Goal: Find specific page/section: Find specific page/section

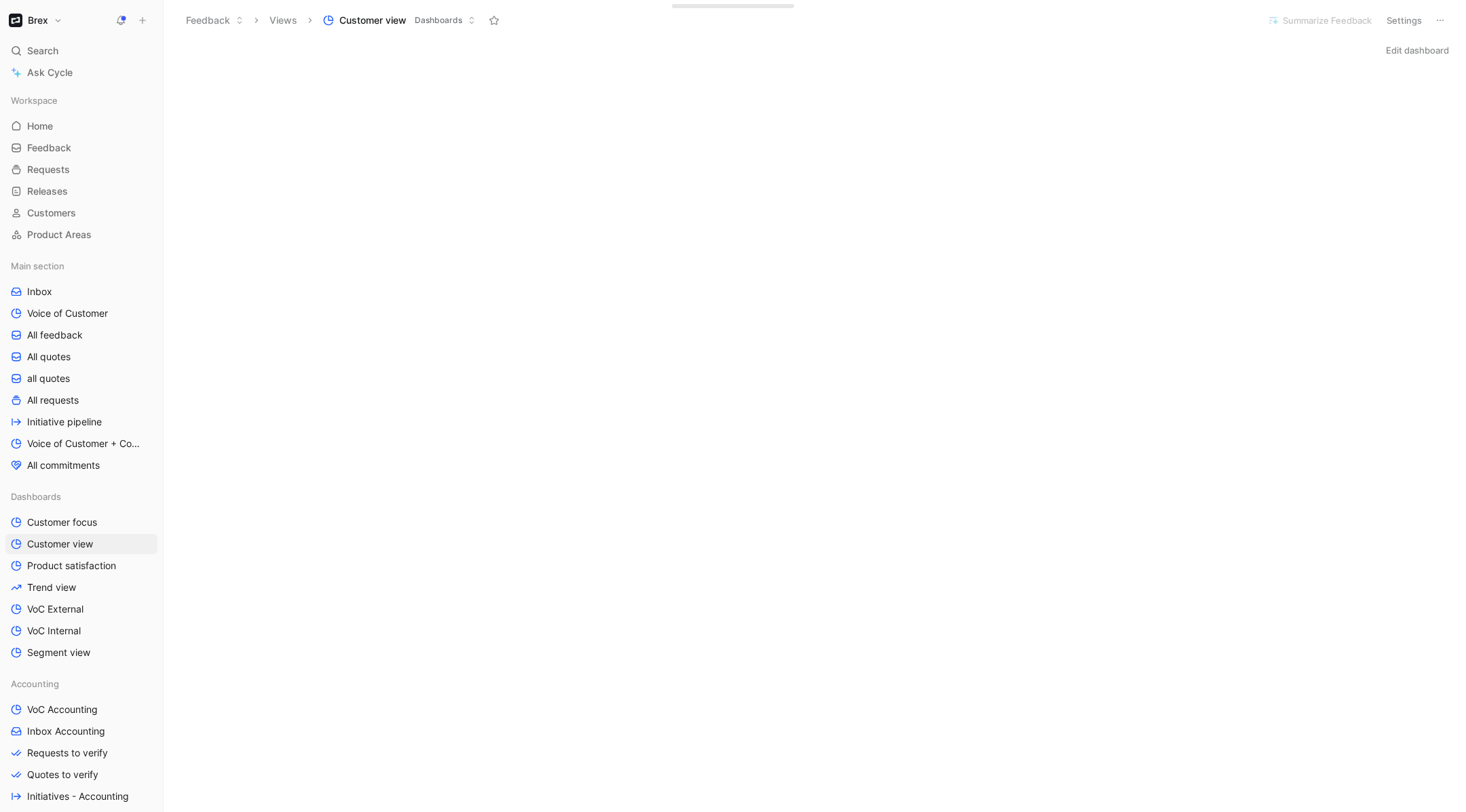
click at [1414, 47] on button "Edit dashboard" at bounding box center [1417, 49] width 76 height 19
click at [1218, 34] on div at bounding box center [733, 406] width 1466 height 812
click at [73, 212] on span "Customers" at bounding box center [51, 213] width 49 height 13
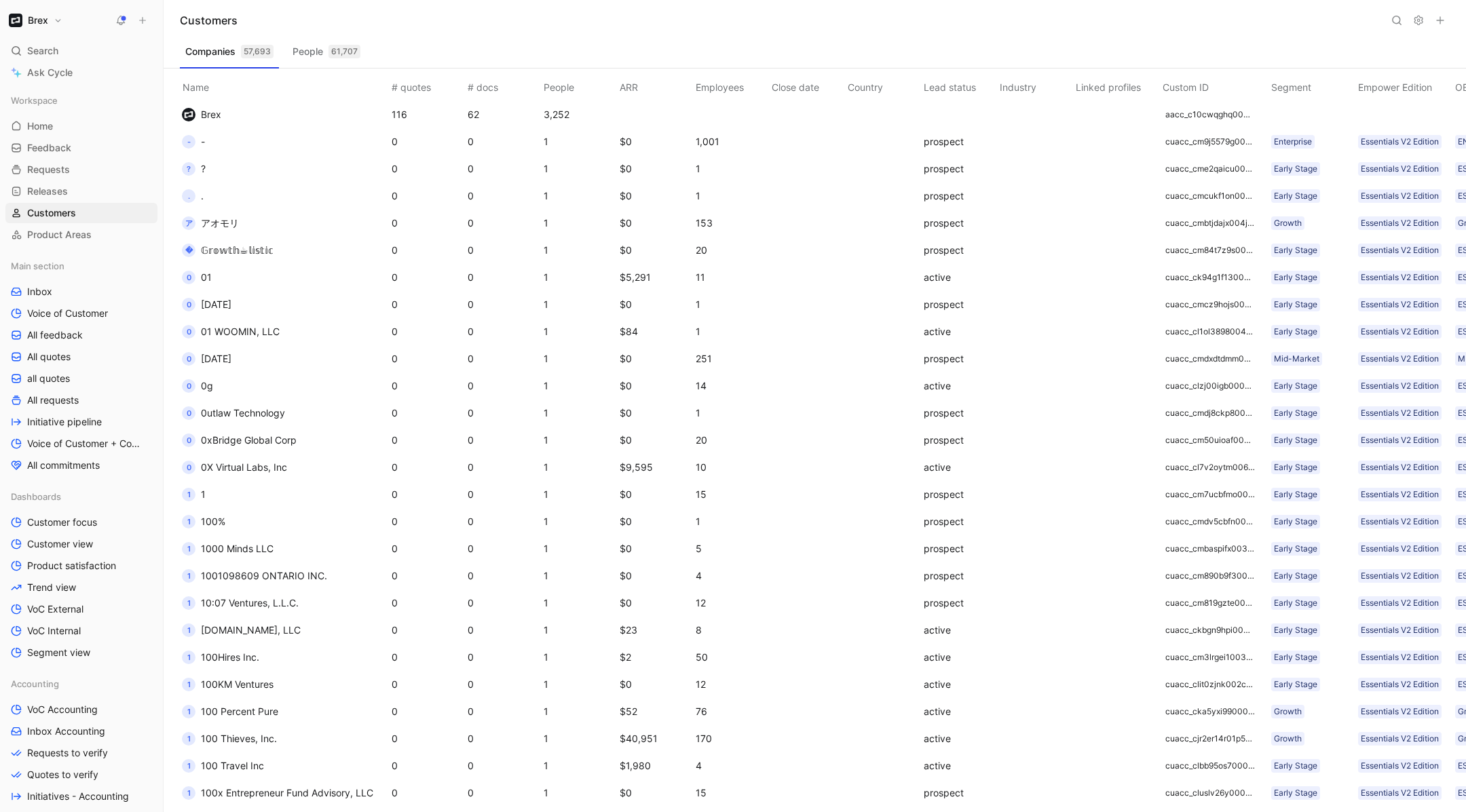
click at [1390, 27] on button at bounding box center [1396, 20] width 19 height 19
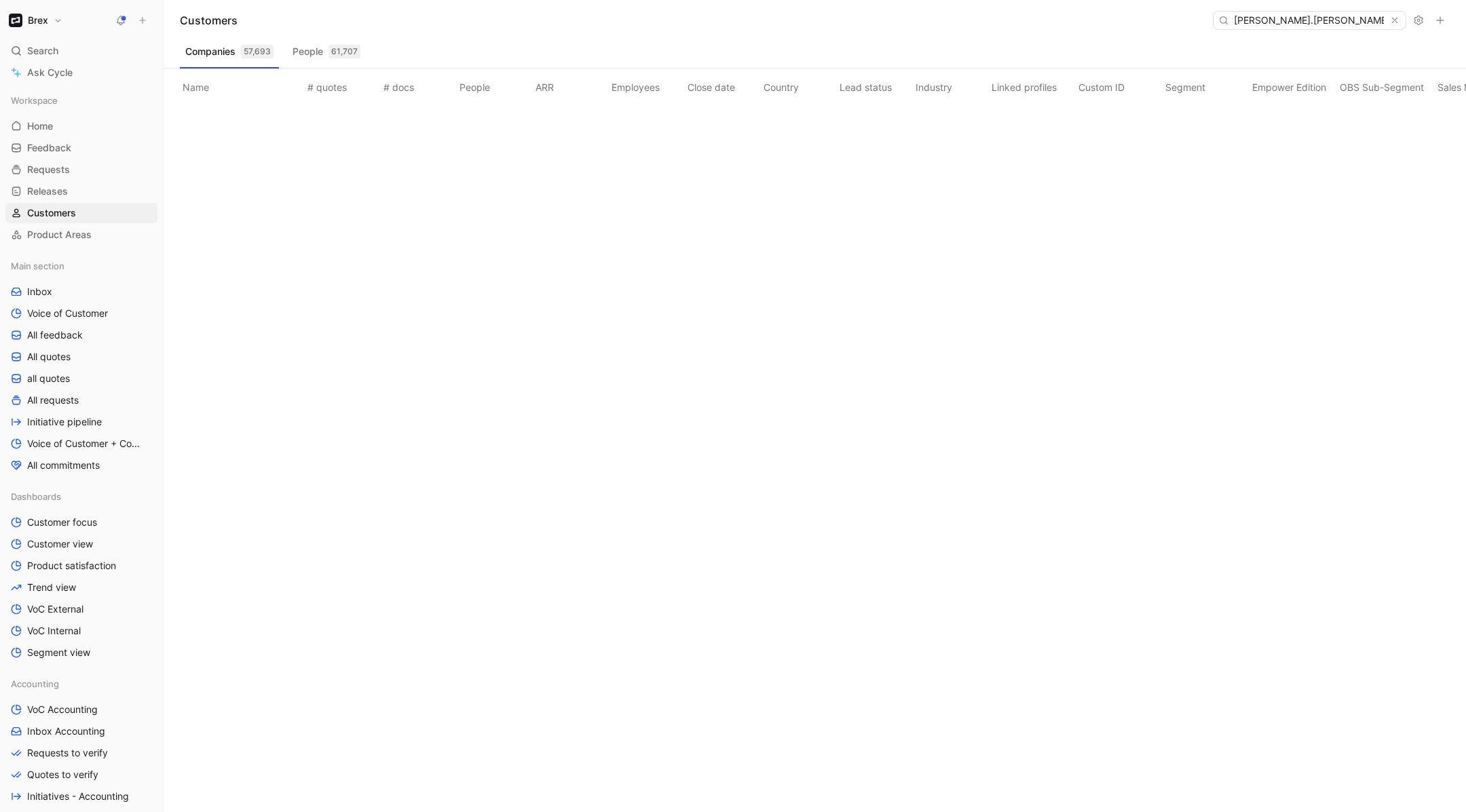
type input "[PERSON_NAME].[PERSON_NAME]"
click at [304, 47] on button "People 61,707" at bounding box center [326, 51] width 79 height 22
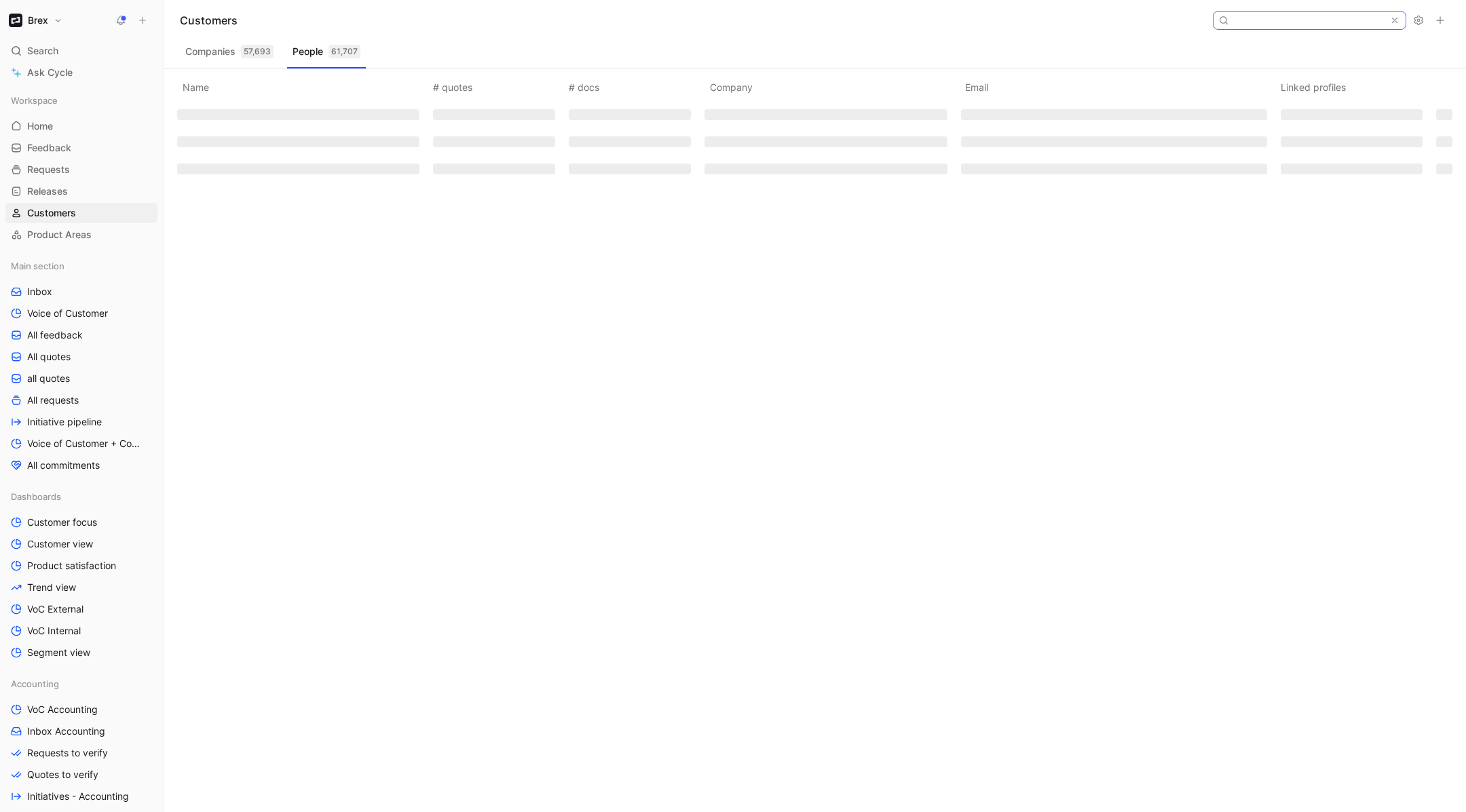
click at [1328, 19] on input at bounding box center [1309, 20] width 161 height 18
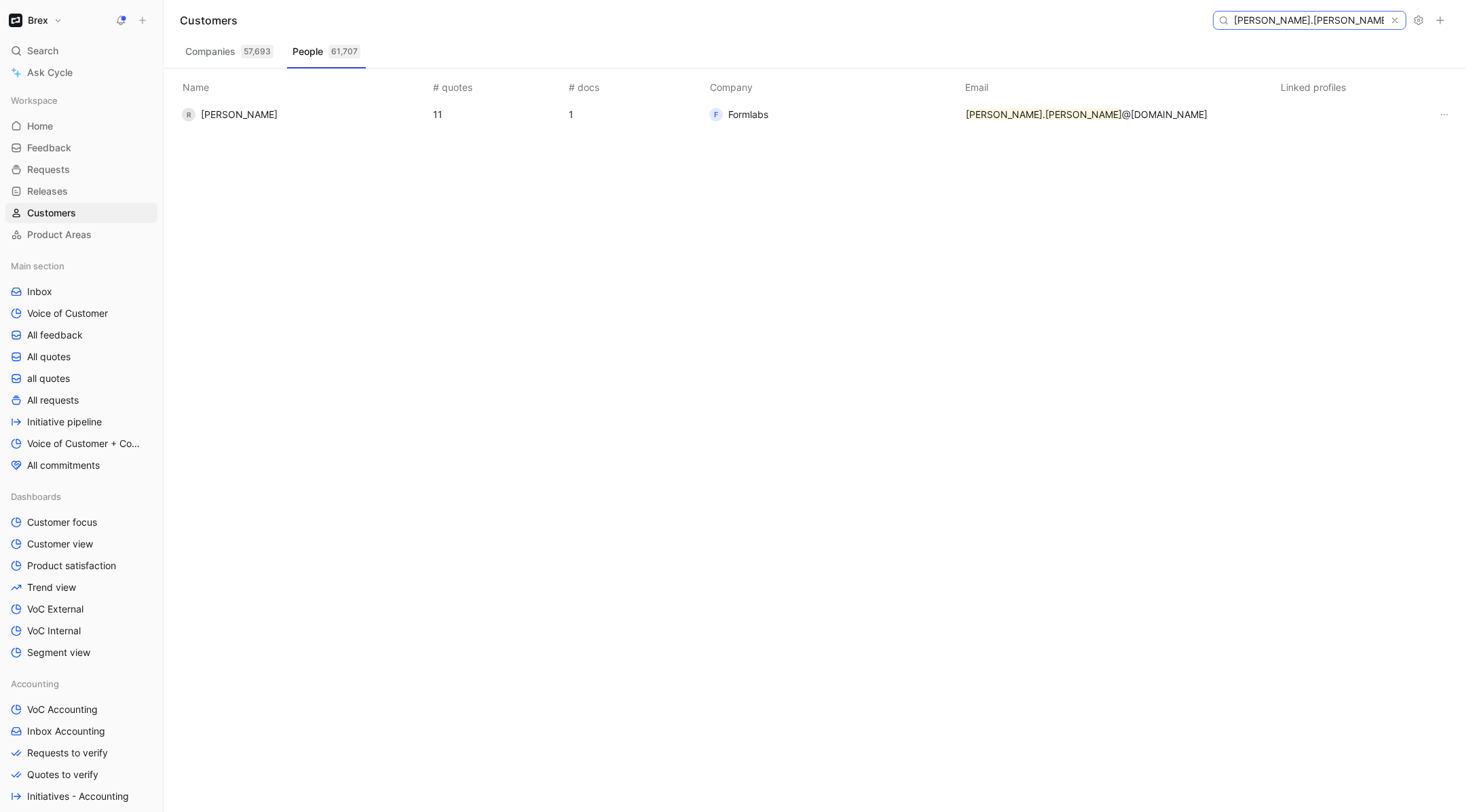
type input "[PERSON_NAME].[PERSON_NAME]"
click at [267, 111] on td "R [PERSON_NAME]" at bounding box center [302, 115] width 256 height 27
click at [263, 109] on td "R [PERSON_NAME]" at bounding box center [302, 115] width 256 height 27
click at [248, 113] on button "R [PERSON_NAME]" at bounding box center [230, 115] width 106 height 22
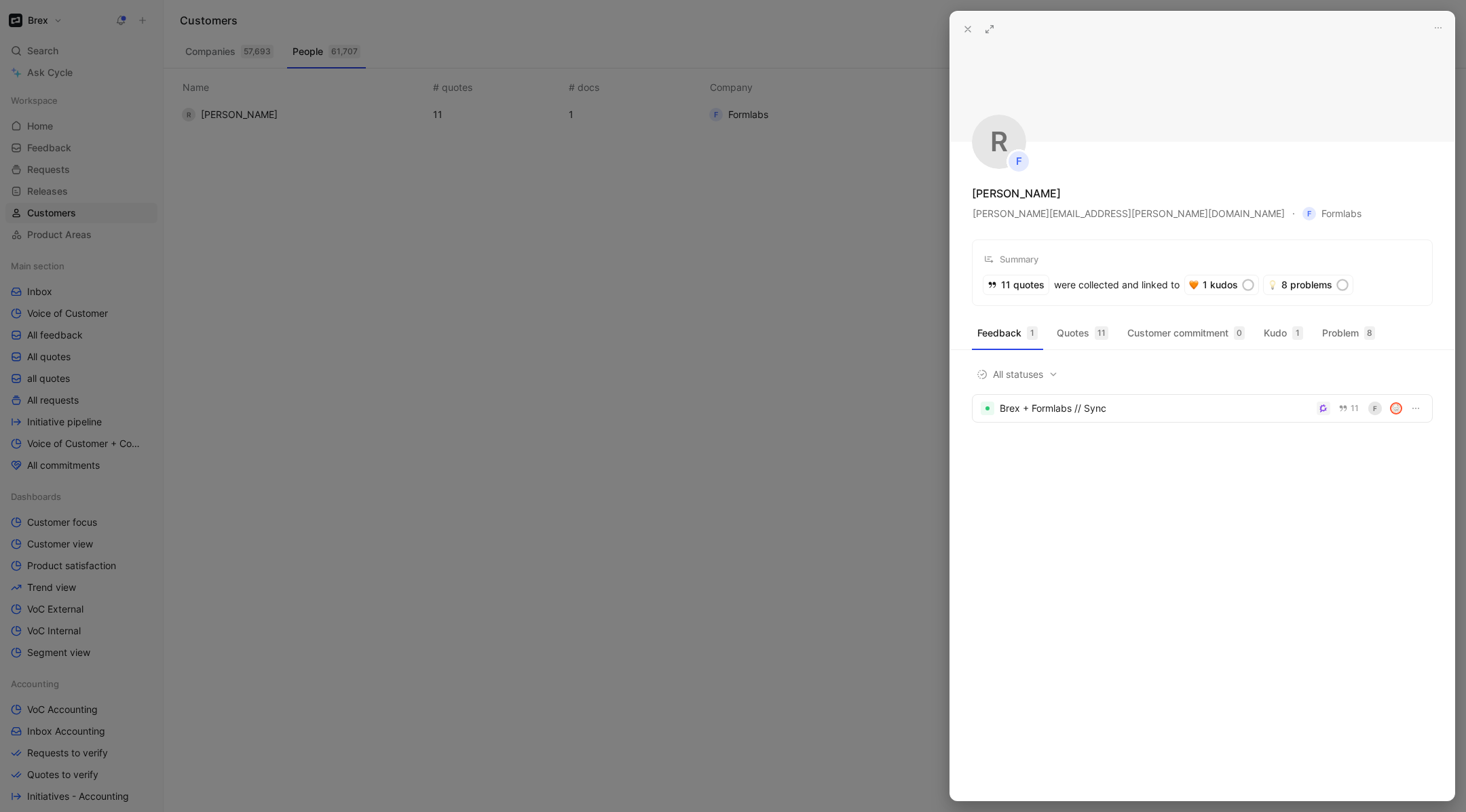
click at [714, 251] on div at bounding box center [733, 406] width 1466 height 812
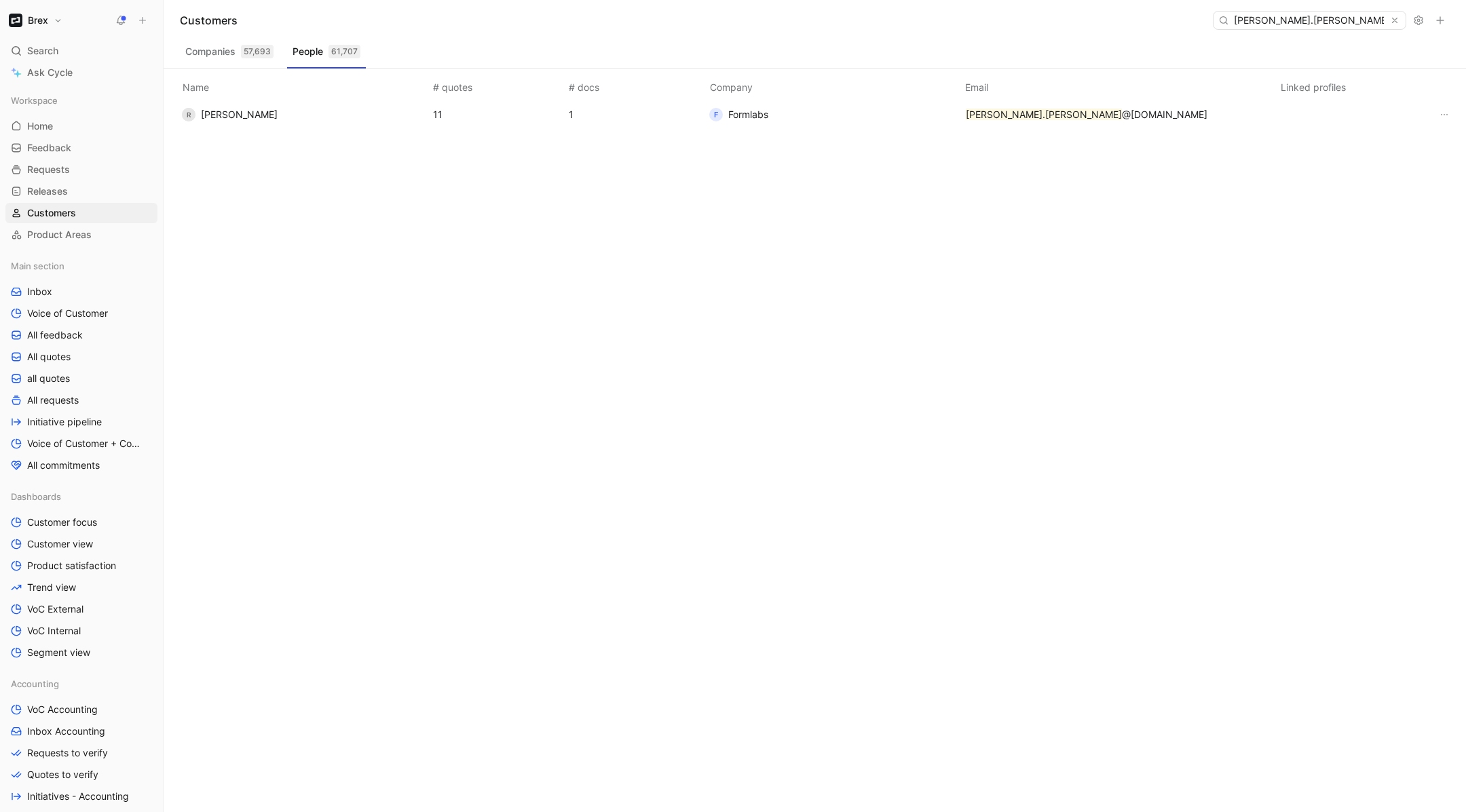
click at [178, 109] on button "R [PERSON_NAME]" at bounding box center [230, 115] width 106 height 22
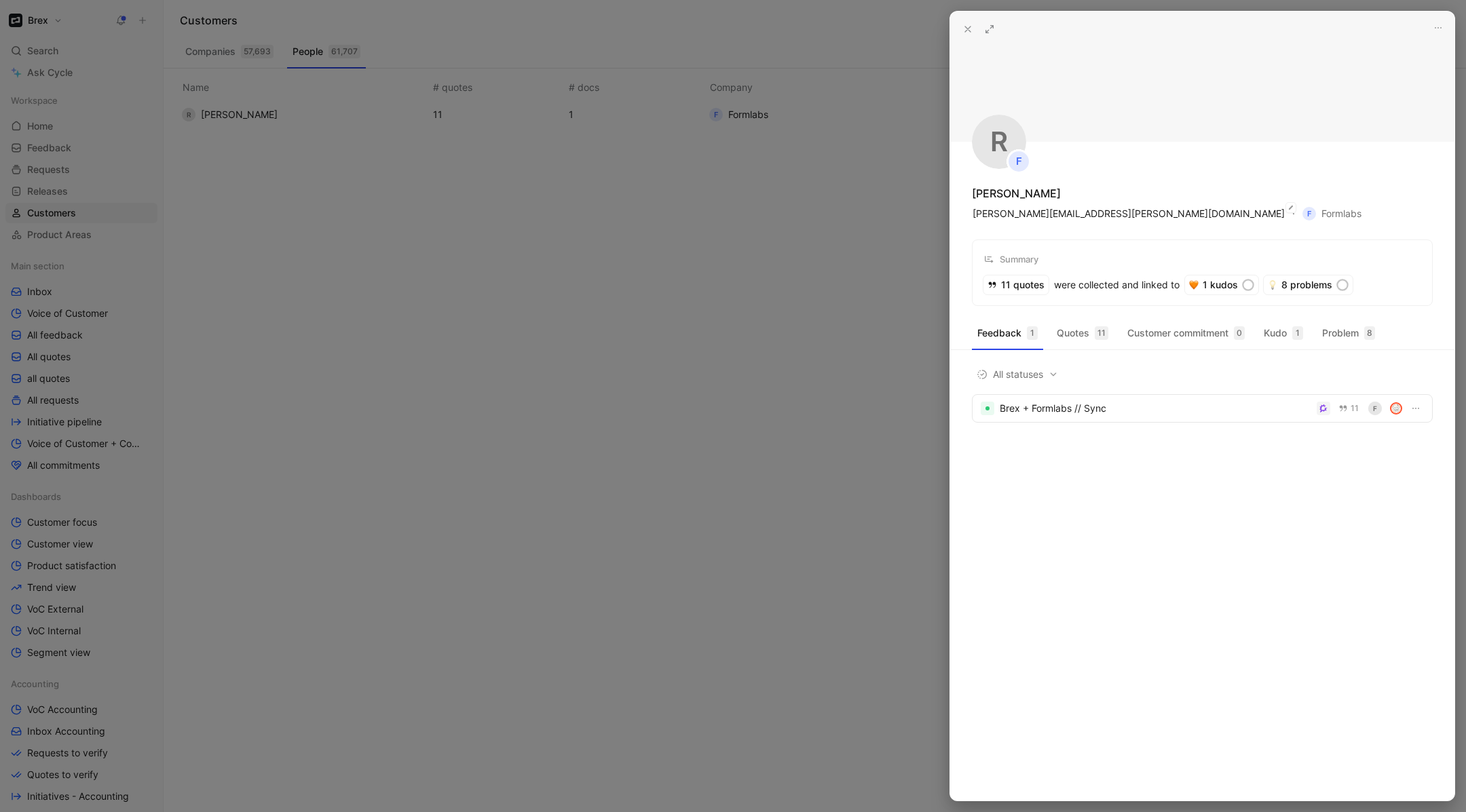
click at [997, 217] on span "[PERSON_NAME][EMAIL_ADDRESS][PERSON_NAME][DOMAIN_NAME]" at bounding box center [1128, 214] width 312 height 16
click at [991, 192] on div "[PERSON_NAME]" at bounding box center [1016, 194] width 89 height 16
click at [1303, 211] on span "F Formlabs" at bounding box center [1332, 214] width 59 height 16
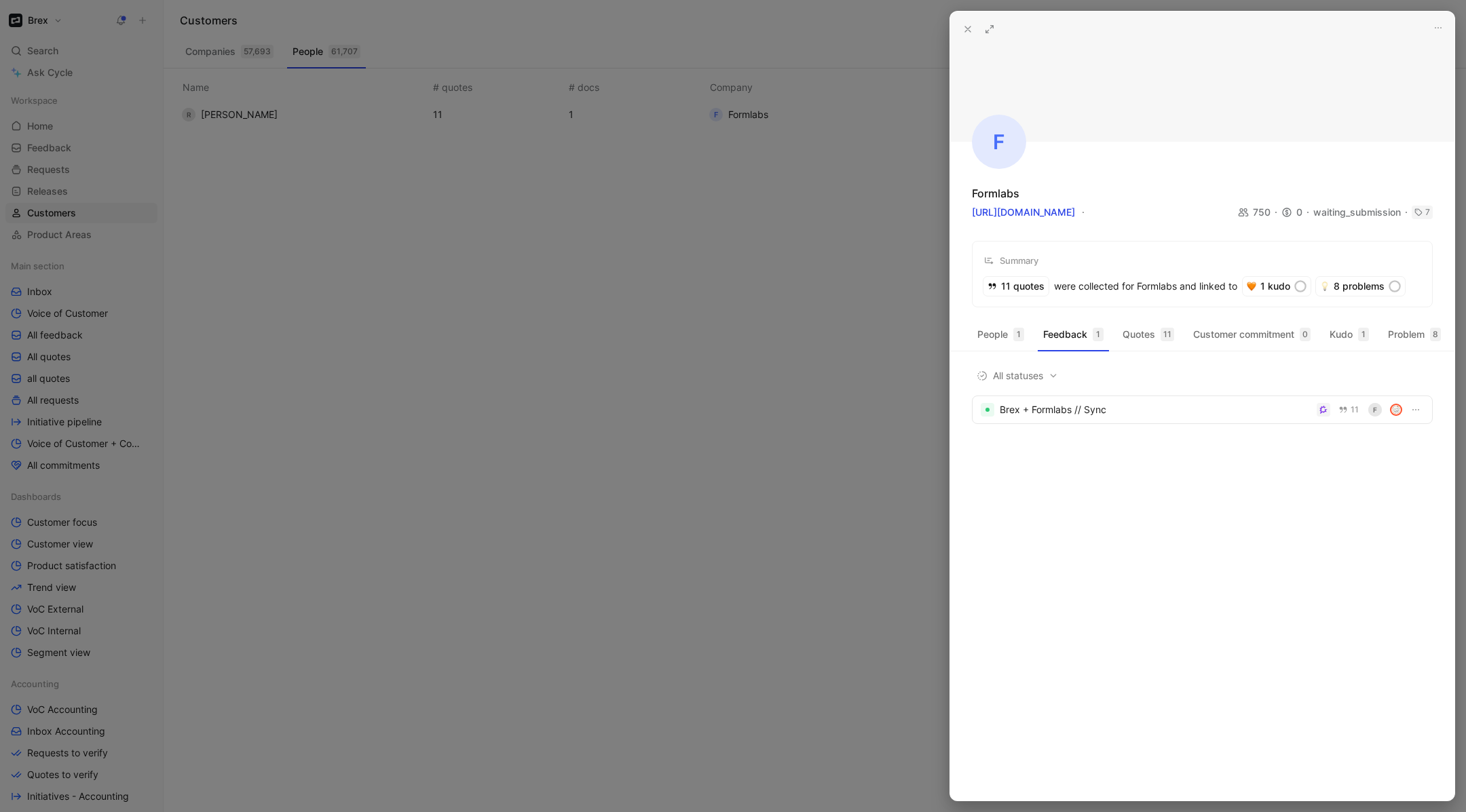
click at [1345, 218] on div "waiting_submission" at bounding box center [1362, 213] width 98 height 16
